Goal: Information Seeking & Learning: Compare options

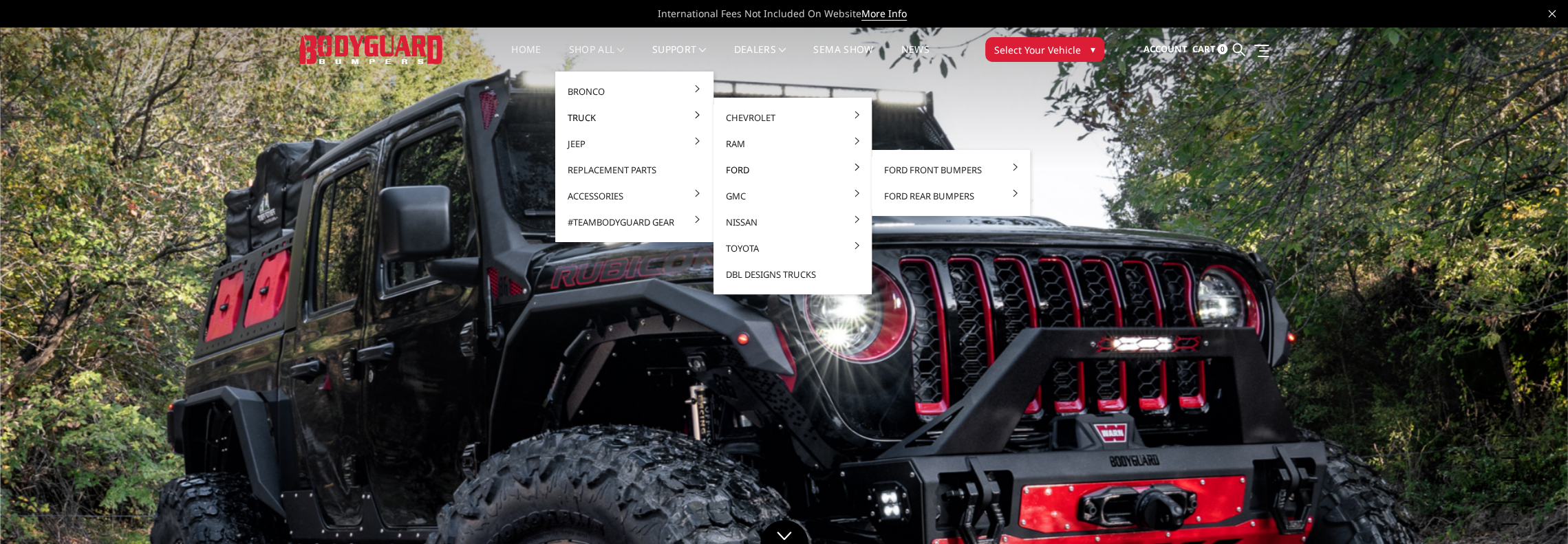
click at [769, 169] on link "Ford" at bounding box center [793, 170] width 147 height 26
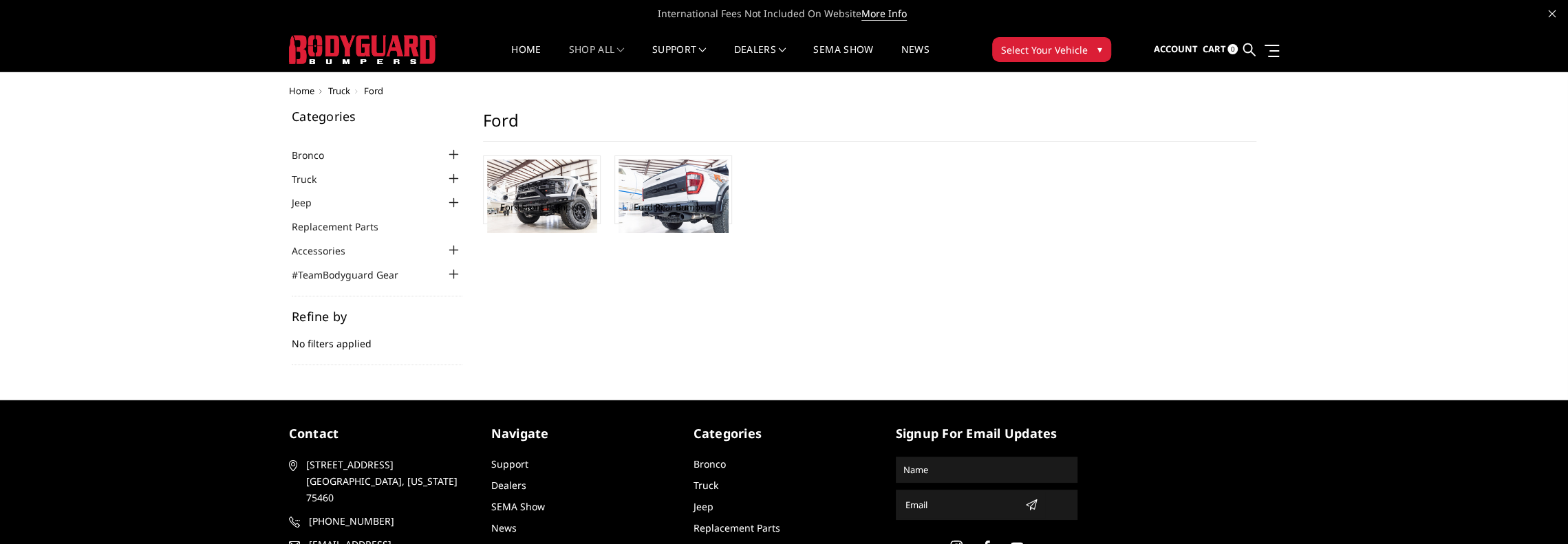
click at [944, 168] on ul "Ford Front Bumpers Ford Rear Bumpers" at bounding box center [869, 196] width 801 height 83
click at [546, 216] on img at bounding box center [542, 196] width 110 height 74
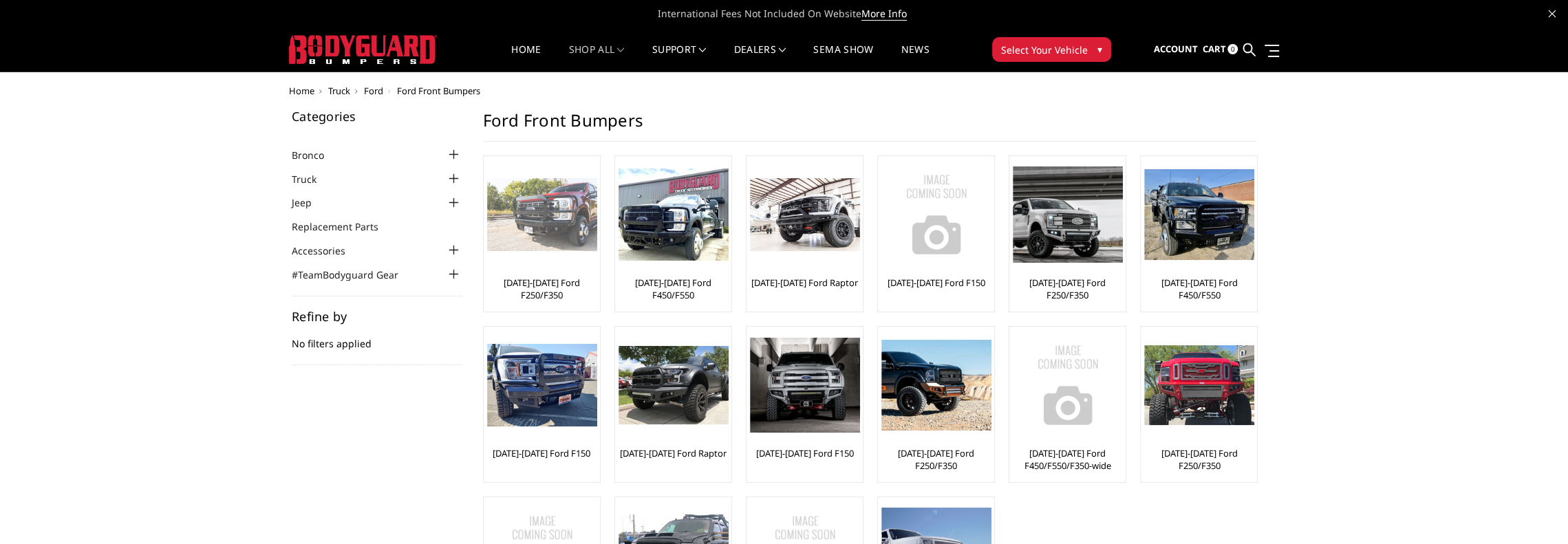
click at [571, 201] on img at bounding box center [542, 215] width 110 height 74
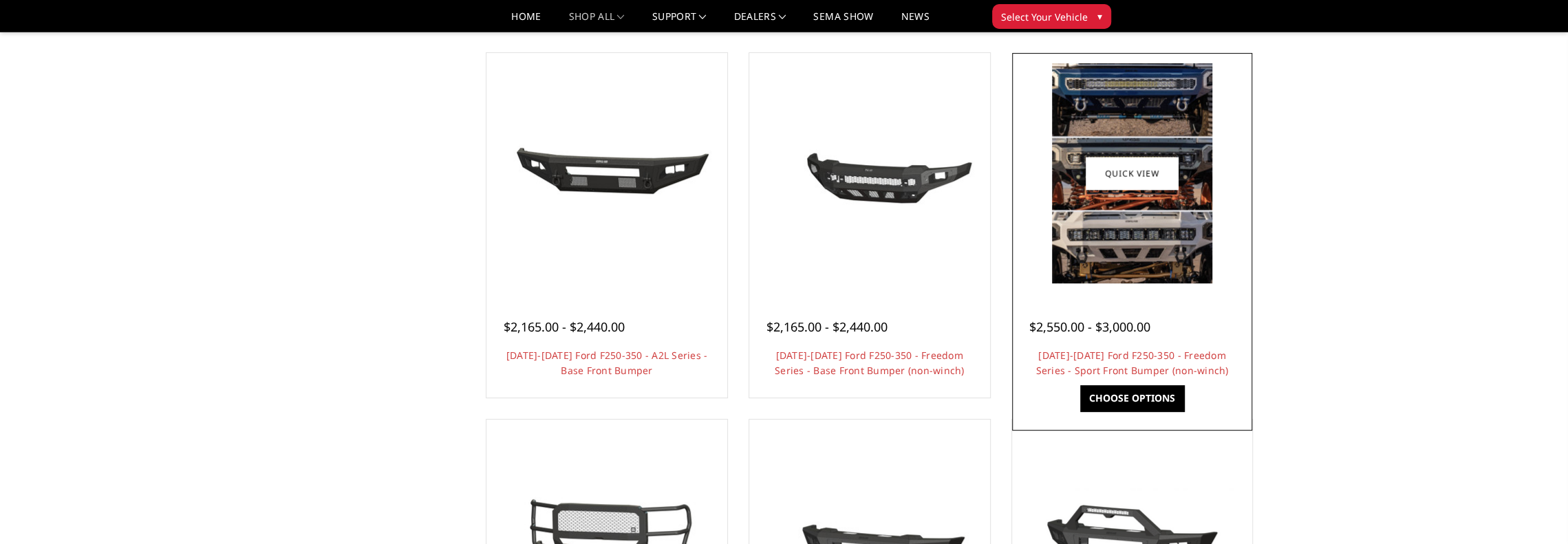
scroll to position [343, 0]
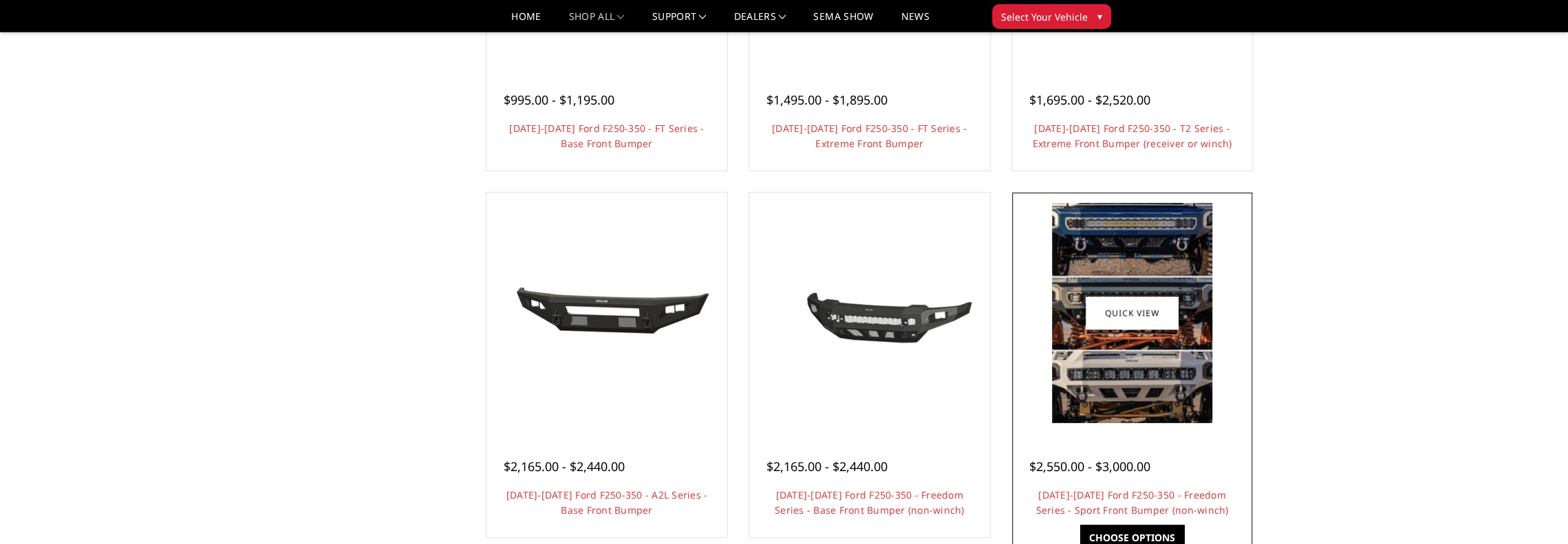
click at [1166, 258] on img at bounding box center [1132, 313] width 161 height 220
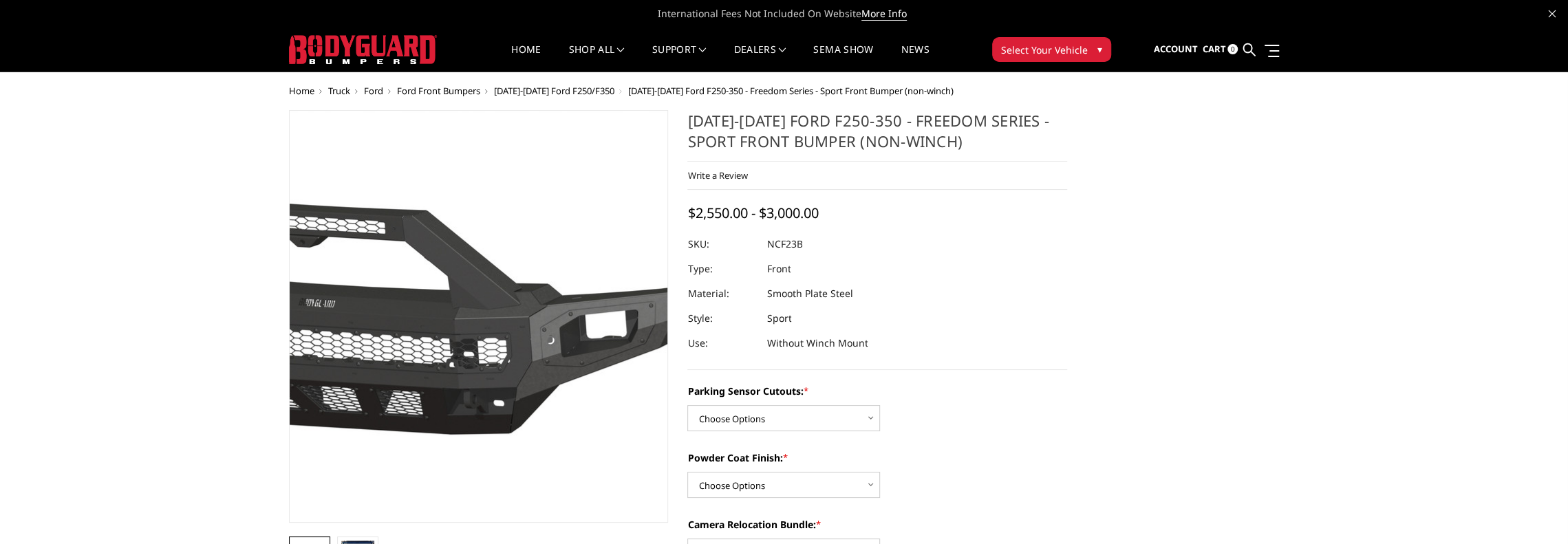
scroll to position [138, 0]
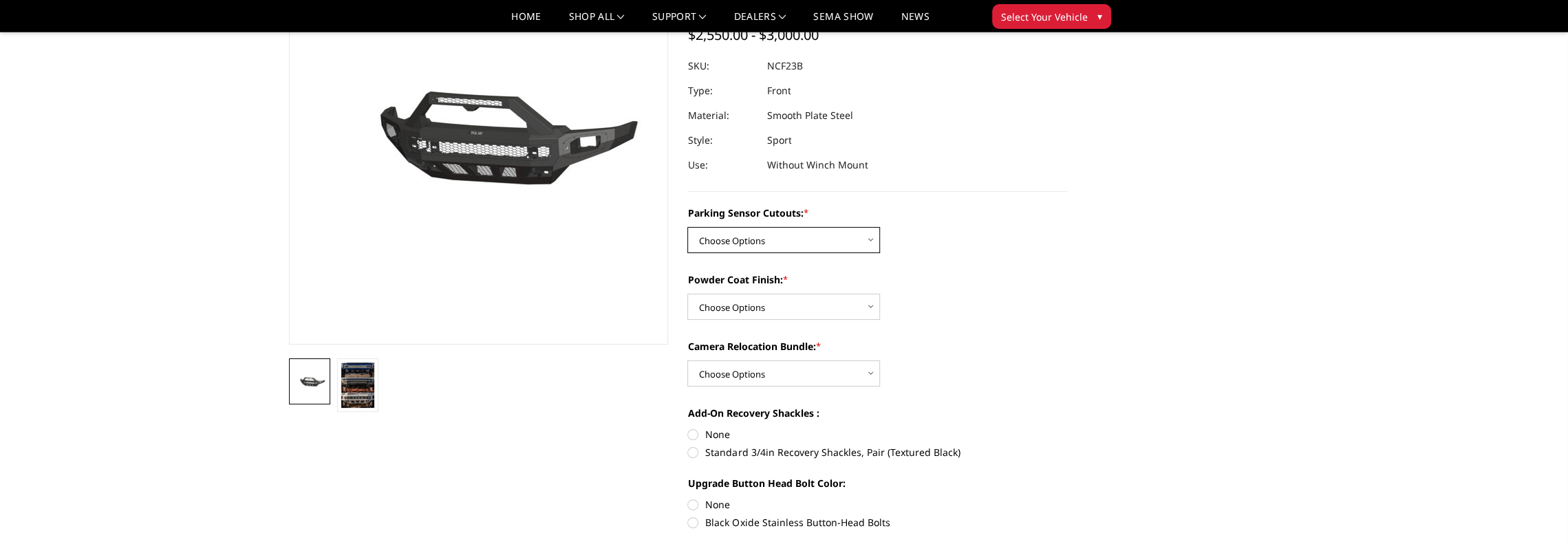
click at [780, 240] on select "Choose Options No - Without Parking Sensor Cutouts Yes - With Parking Sensor Cu…" at bounding box center [783, 240] width 193 height 26
click at [829, 372] on select "Choose Options WITH Camera Relocation Bundle WITHOUT Camera Relocation Bundle" at bounding box center [783, 373] width 193 height 26
click at [944, 319] on div "Powder Coat Finish: * Choose Options Bare Metal Textured Black Powder Coat" at bounding box center [877, 296] width 380 height 47
click at [356, 385] on img at bounding box center [357, 384] width 33 height 45
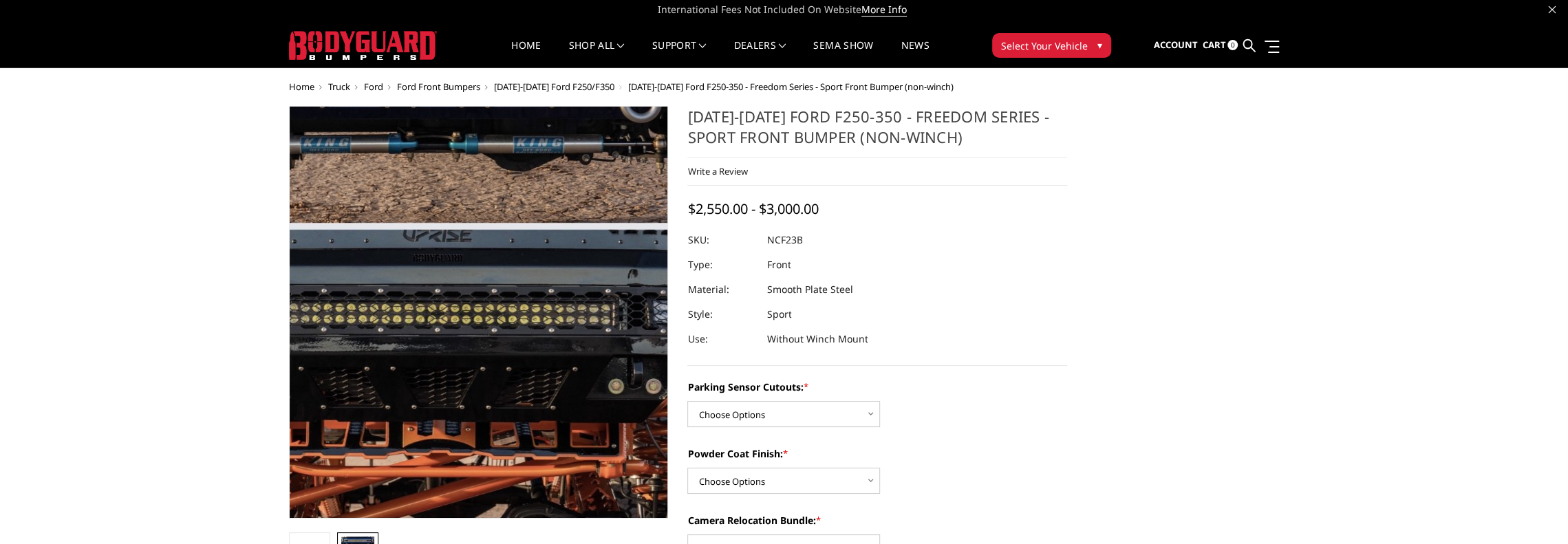
scroll to position [0, 0]
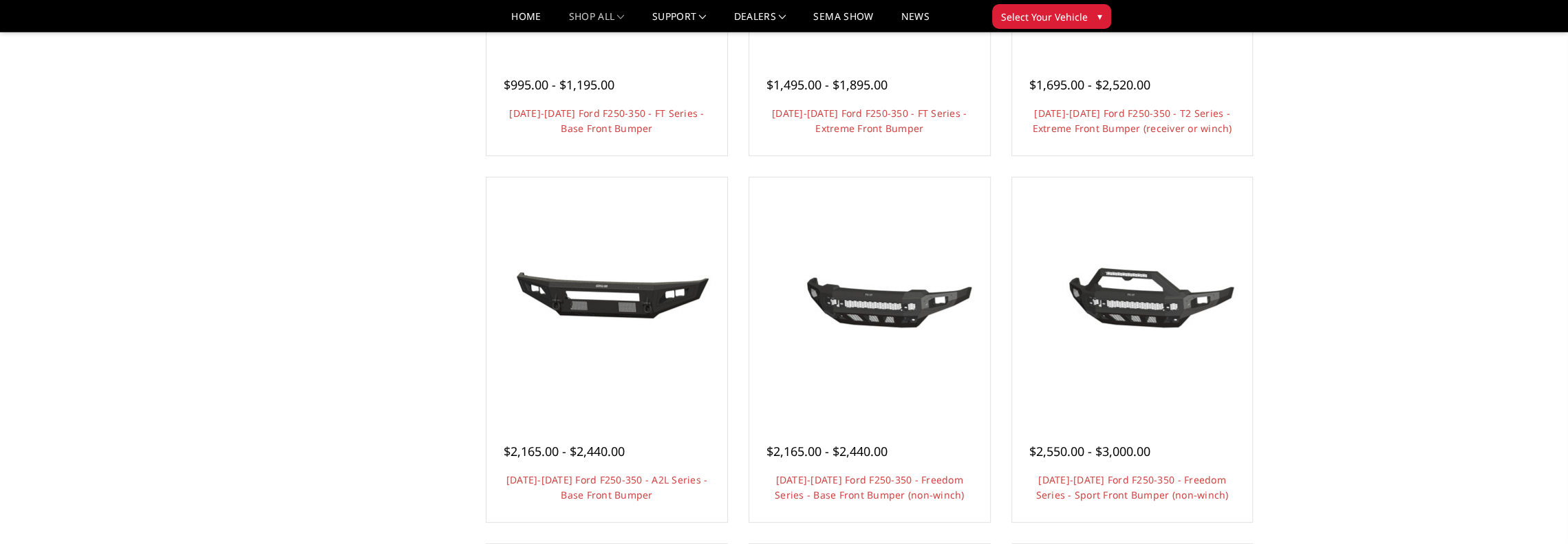
scroll to position [413, 0]
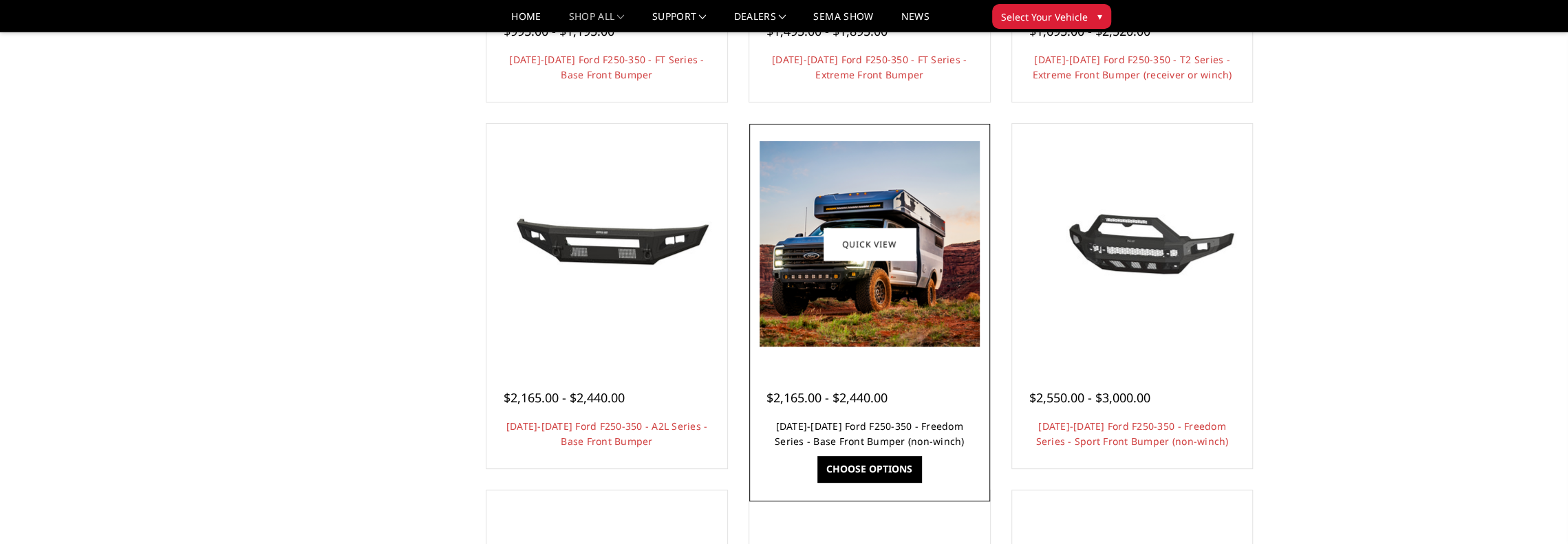
click at [875, 424] on link "[DATE]-[DATE] Ford F250-350 - Freedom Series - Base Front Bumper (non-winch)" at bounding box center [870, 434] width 190 height 28
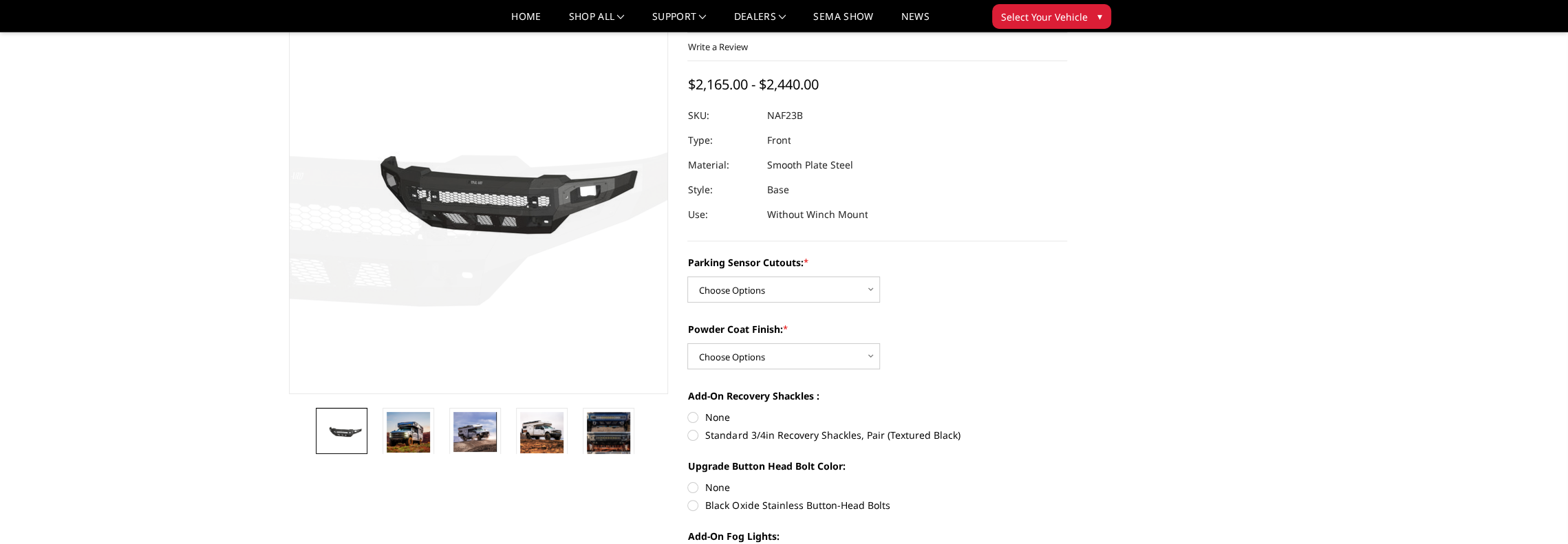
scroll to position [68, 0]
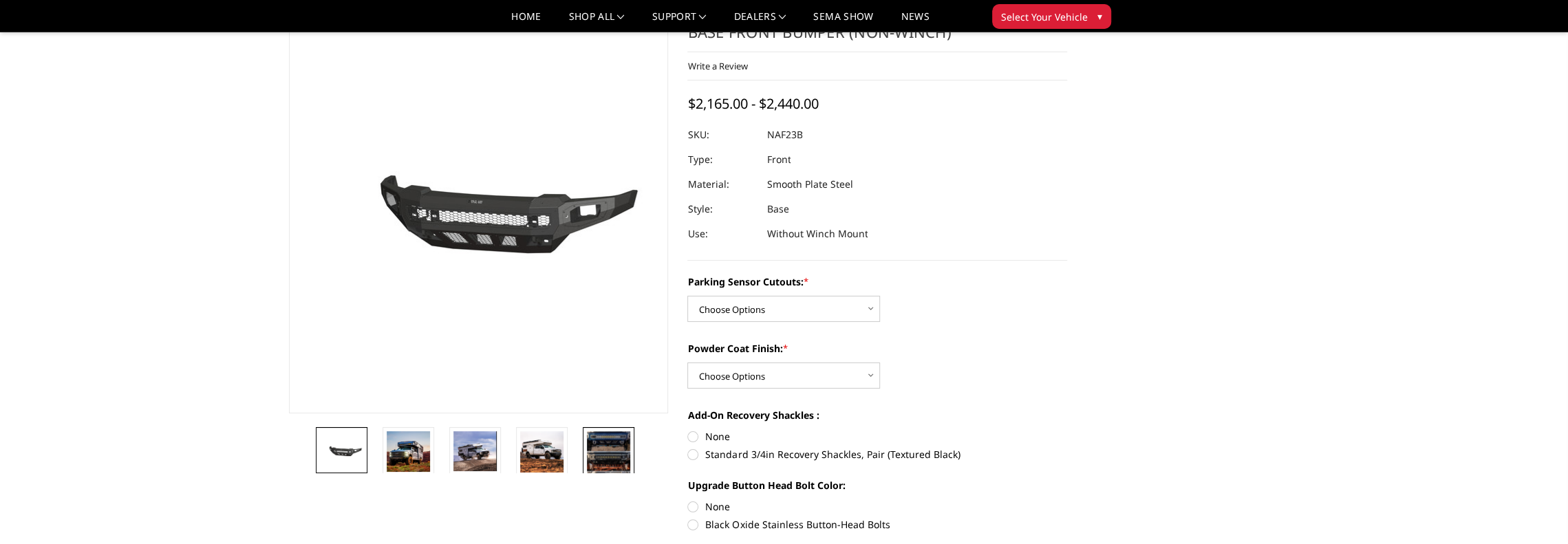
click at [611, 442] on img at bounding box center [608, 461] width 44 height 59
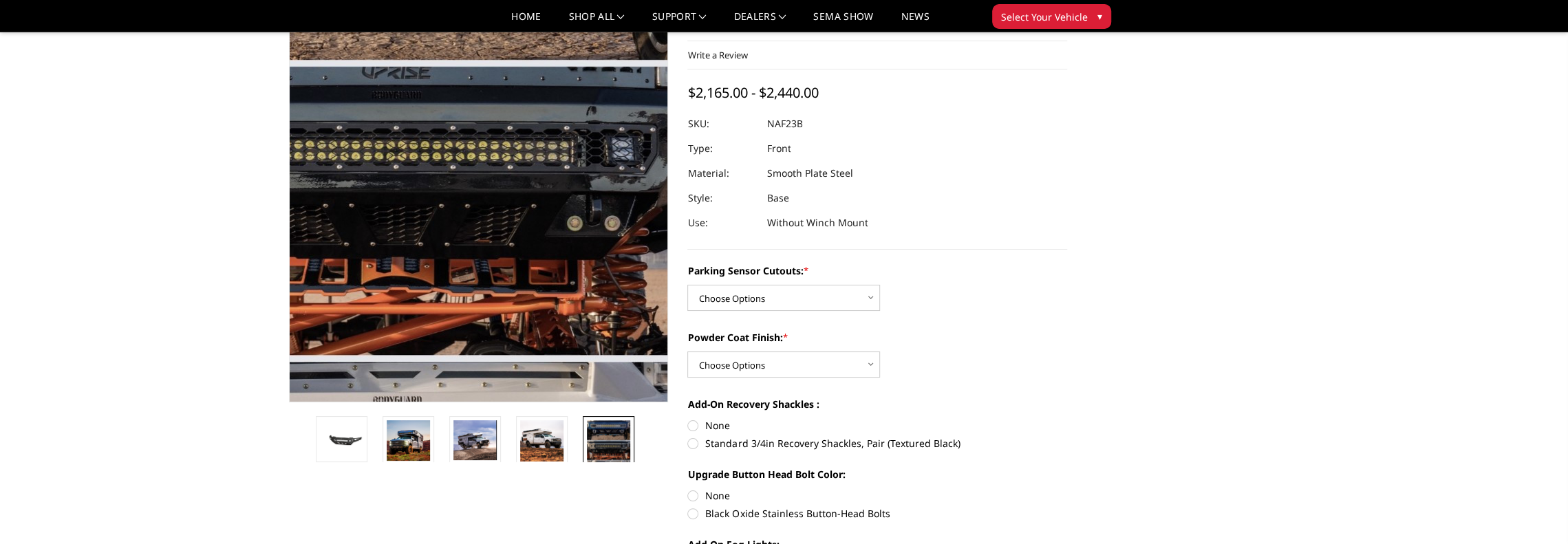
scroll to position [138, 0]
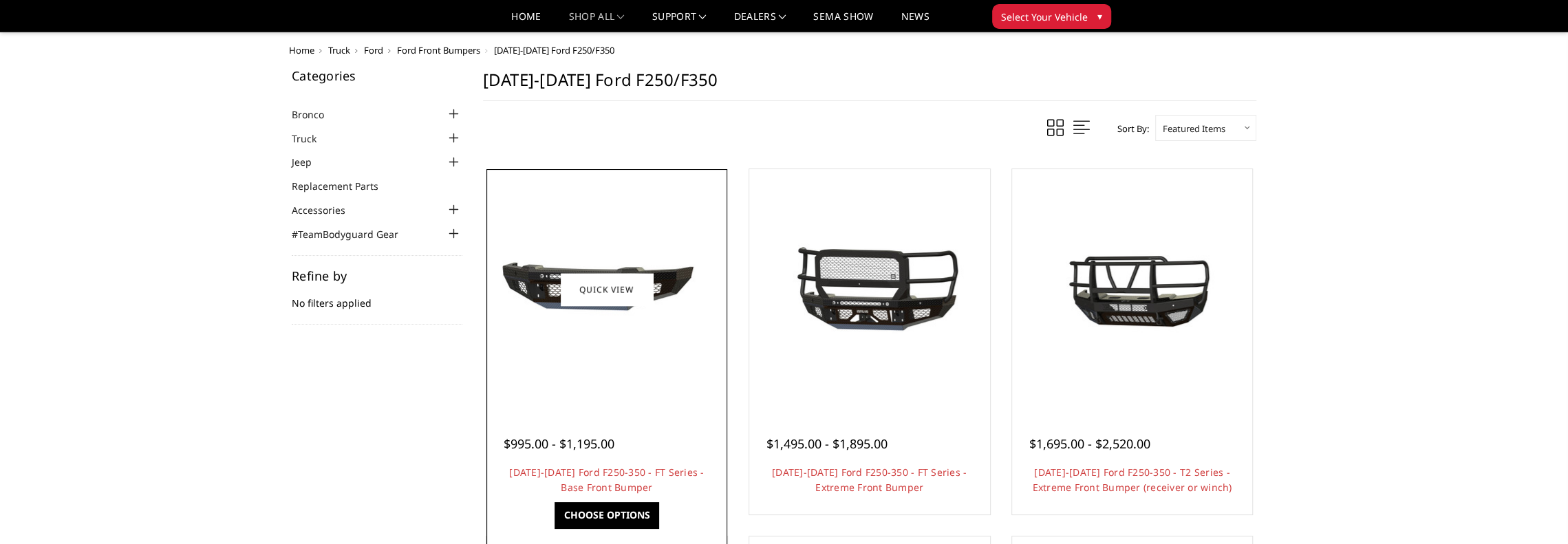
scroll to position [413, 0]
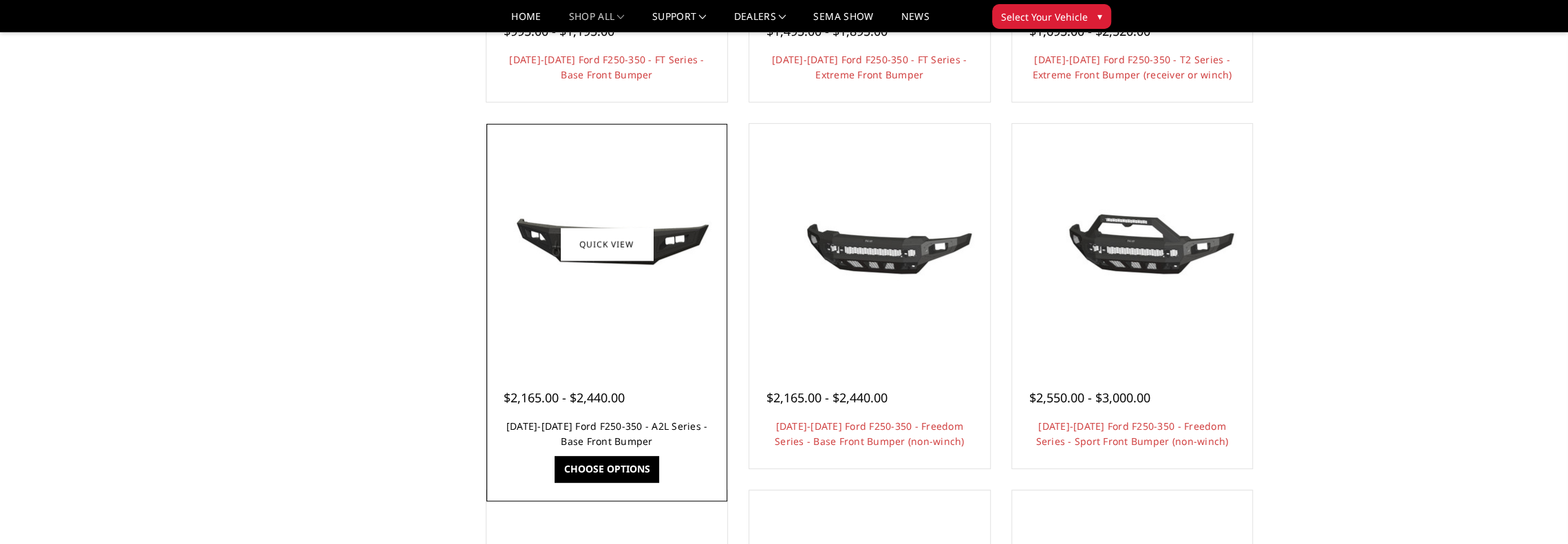
click at [603, 424] on link "[DATE]-[DATE] Ford F250-350 - A2L Series - Base Front Bumper" at bounding box center [606, 434] width 202 height 28
